Goal: Task Accomplishment & Management: Manage account settings

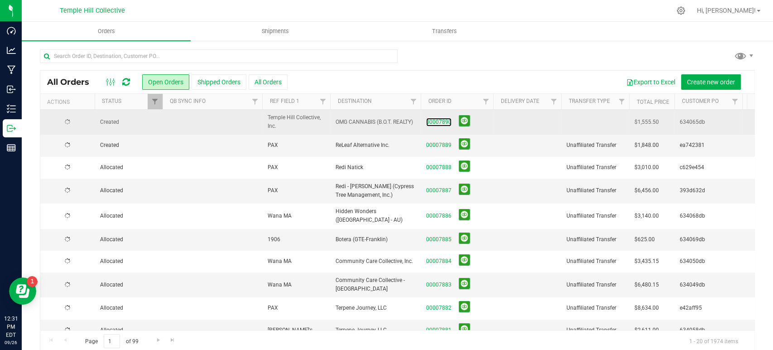
click at [439, 123] on link "00007890" at bounding box center [438, 122] width 25 height 9
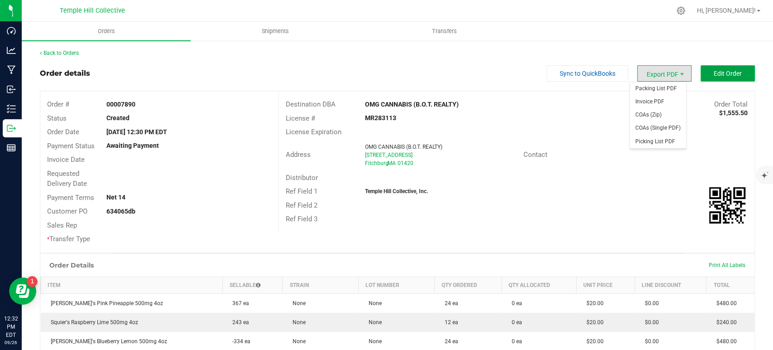
click at [715, 77] on span "Edit Order" at bounding box center [728, 73] width 28 height 7
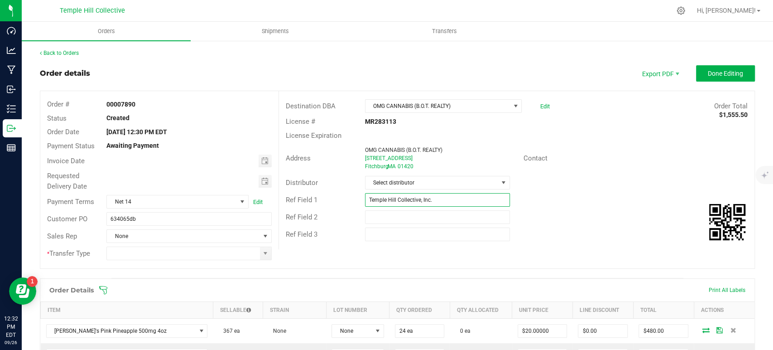
drag, startPoint x: 439, startPoint y: 203, endPoint x: 338, endPoint y: 203, distance: 100.6
click at [338, 203] on div "Ref Field 1 Temple Hill Collective, Inc." at bounding box center [517, 199] width 476 height 17
type input "[PERSON_NAME]'s"
click at [421, 182] on span "Select distributor" at bounding box center [432, 182] width 133 height 13
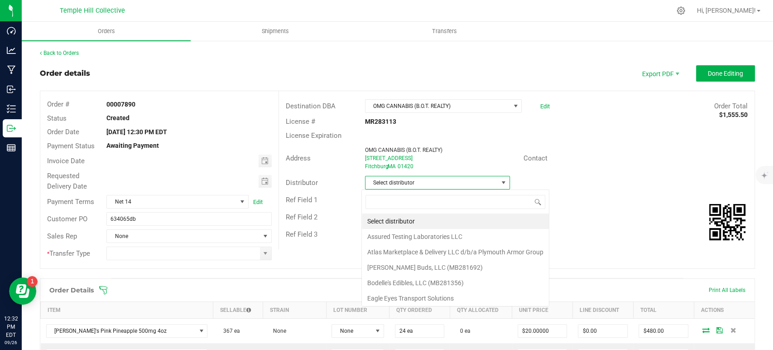
scroll to position [13, 143]
type input "mmm"
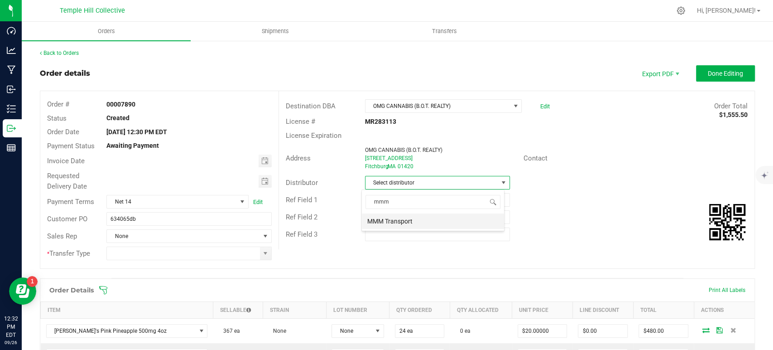
click at [414, 220] on li "MMM Transport" at bounding box center [433, 220] width 142 height 15
click at [265, 252] on span at bounding box center [265, 253] width 7 height 7
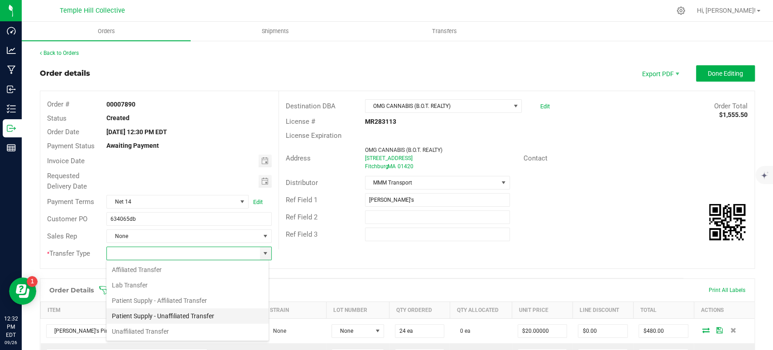
scroll to position [13, 163]
click at [183, 333] on li "Unaffiliated Transfer" at bounding box center [187, 331] width 162 height 15
type input "Unaffiliated Transfer"
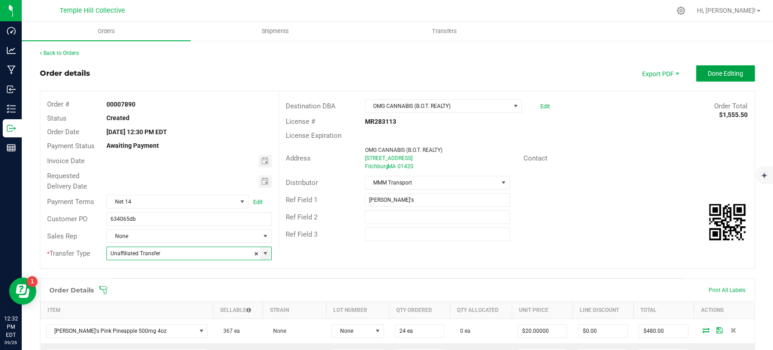
click at [717, 70] on span "Done Editing" at bounding box center [725, 73] width 35 height 7
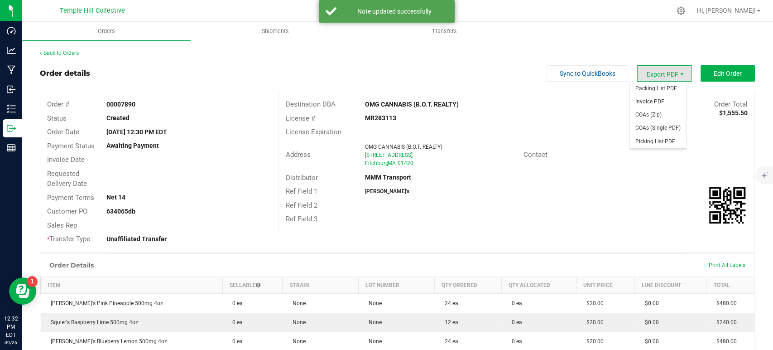
click at [654, 76] on span "Export PDF" at bounding box center [665, 73] width 54 height 16
click at [653, 93] on span "Packing List PDF" at bounding box center [658, 88] width 56 height 13
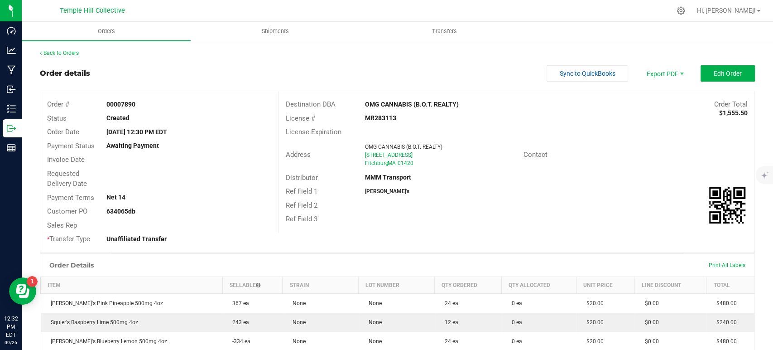
drag, startPoint x: 418, startPoint y: 164, endPoint x: 344, endPoint y: 141, distance: 77.8
click at [344, 141] on div "Address OMG CANNABIS (B.O.T. REALTY) [STREET_ADDRESS]" at bounding box center [401, 155] width 245 height 28
copy div "OMG CANNABIS (B.O.T. REALTY) [STREET_ADDRESS]"
click at [377, 116] on strong "MR283113" at bounding box center [380, 117] width 31 height 7
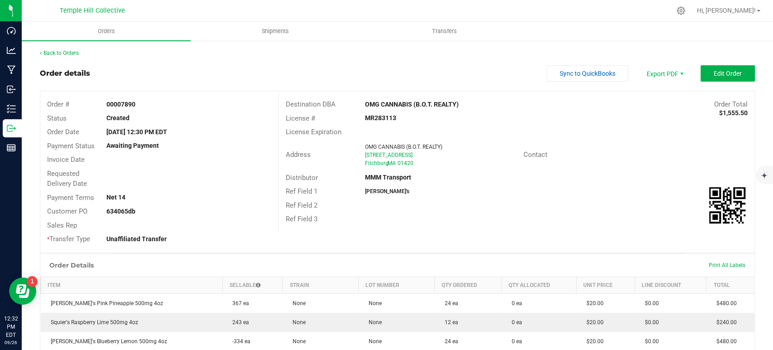
copy strong "MR283113"
click at [69, 57] on div "Back to Orders" at bounding box center [397, 53] width 715 height 8
click at [72, 53] on link "Back to Orders" at bounding box center [59, 53] width 39 height 6
